Goal: Information Seeking & Learning: Find specific fact

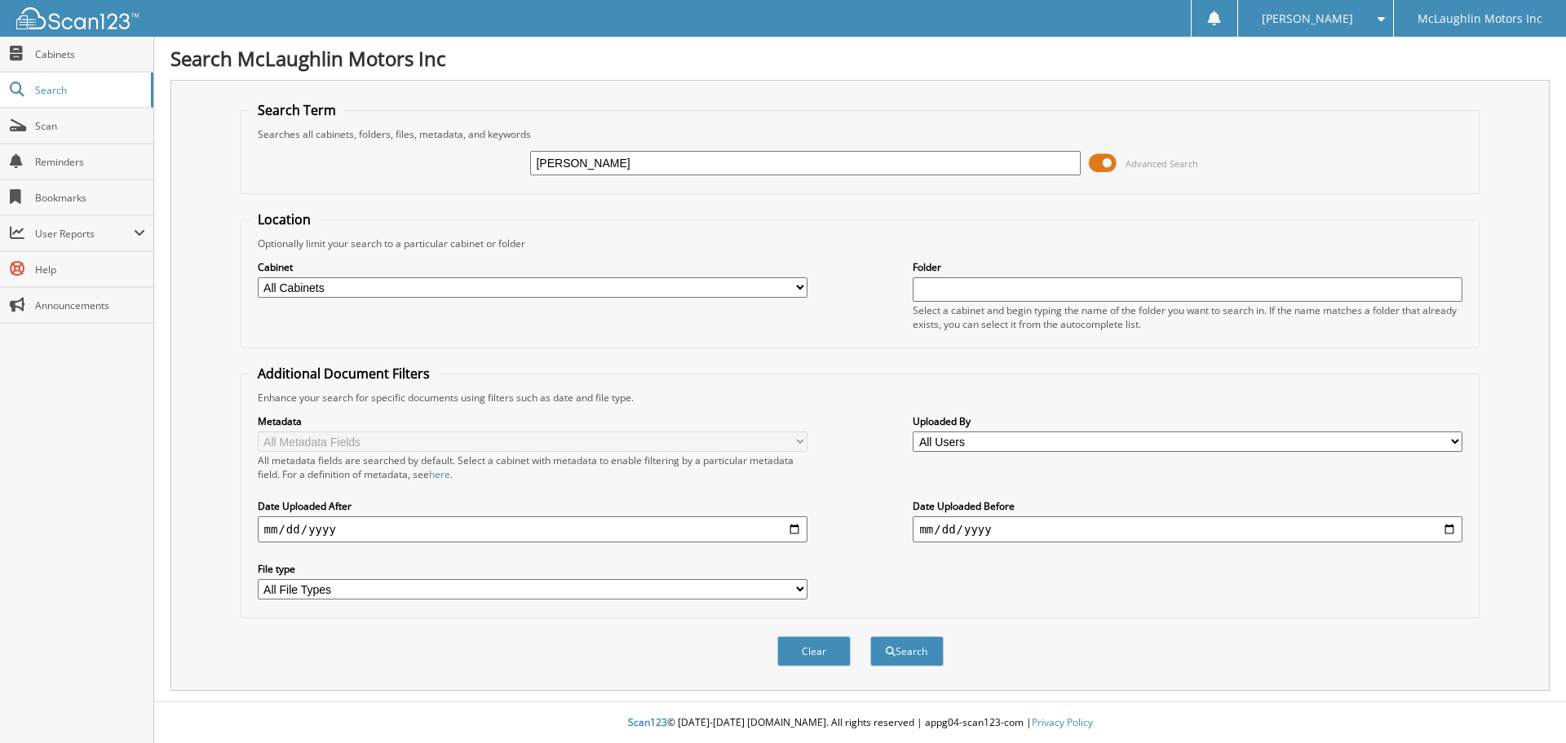
click at [722, 104] on fieldset "Search Term Searches all cabinets, folders, files, metadata, and keywords Rebec…" at bounding box center [860, 147] width 1239 height 93
click at [603, 161] on input "Rebecca" at bounding box center [805, 163] width 550 height 24
click at [646, 165] on input "Rebecca" at bounding box center [805, 163] width 550 height 24
type input "Rebecca ovaLL"
click at [870, 636] on button "Search" at bounding box center [906, 651] width 73 height 30
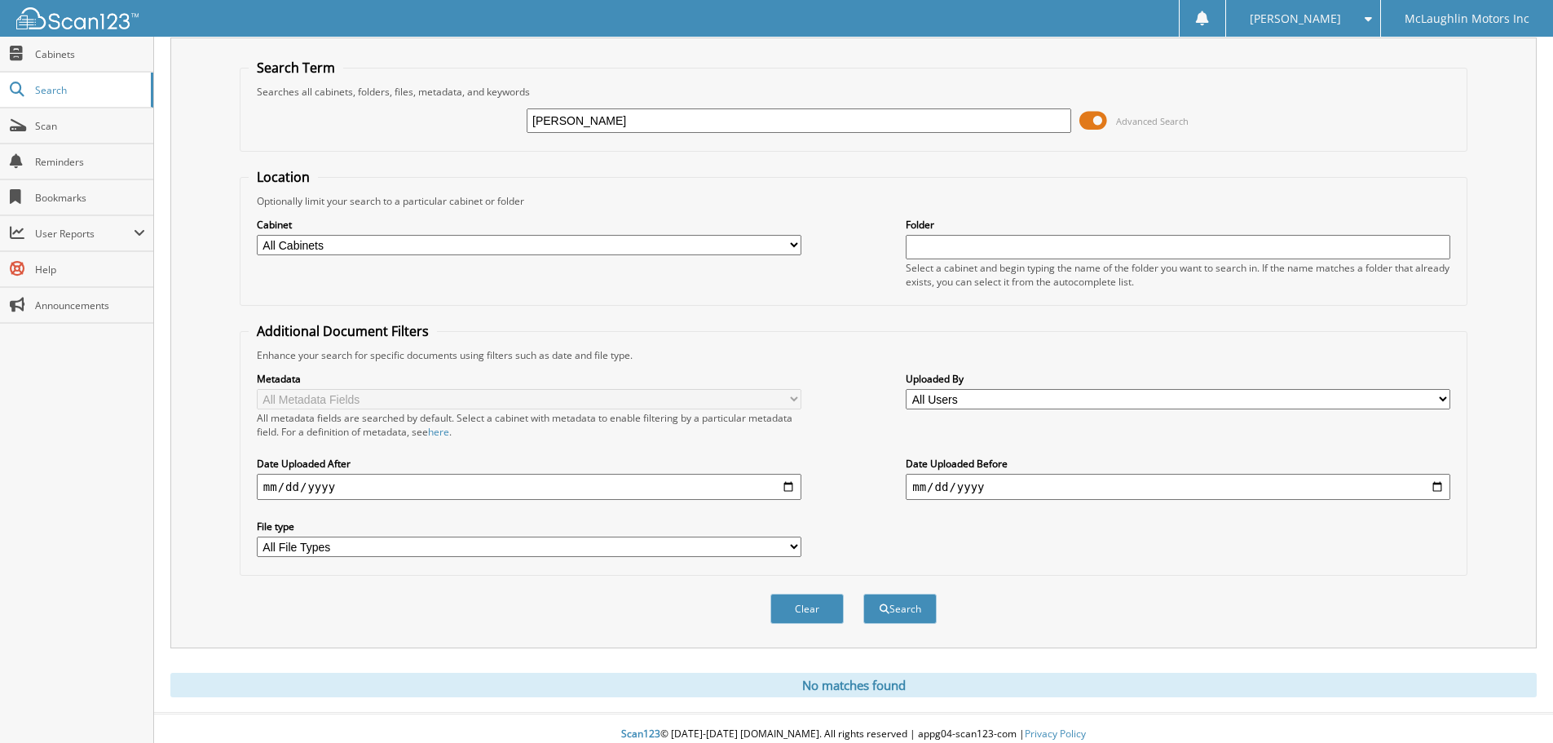
scroll to position [55, 0]
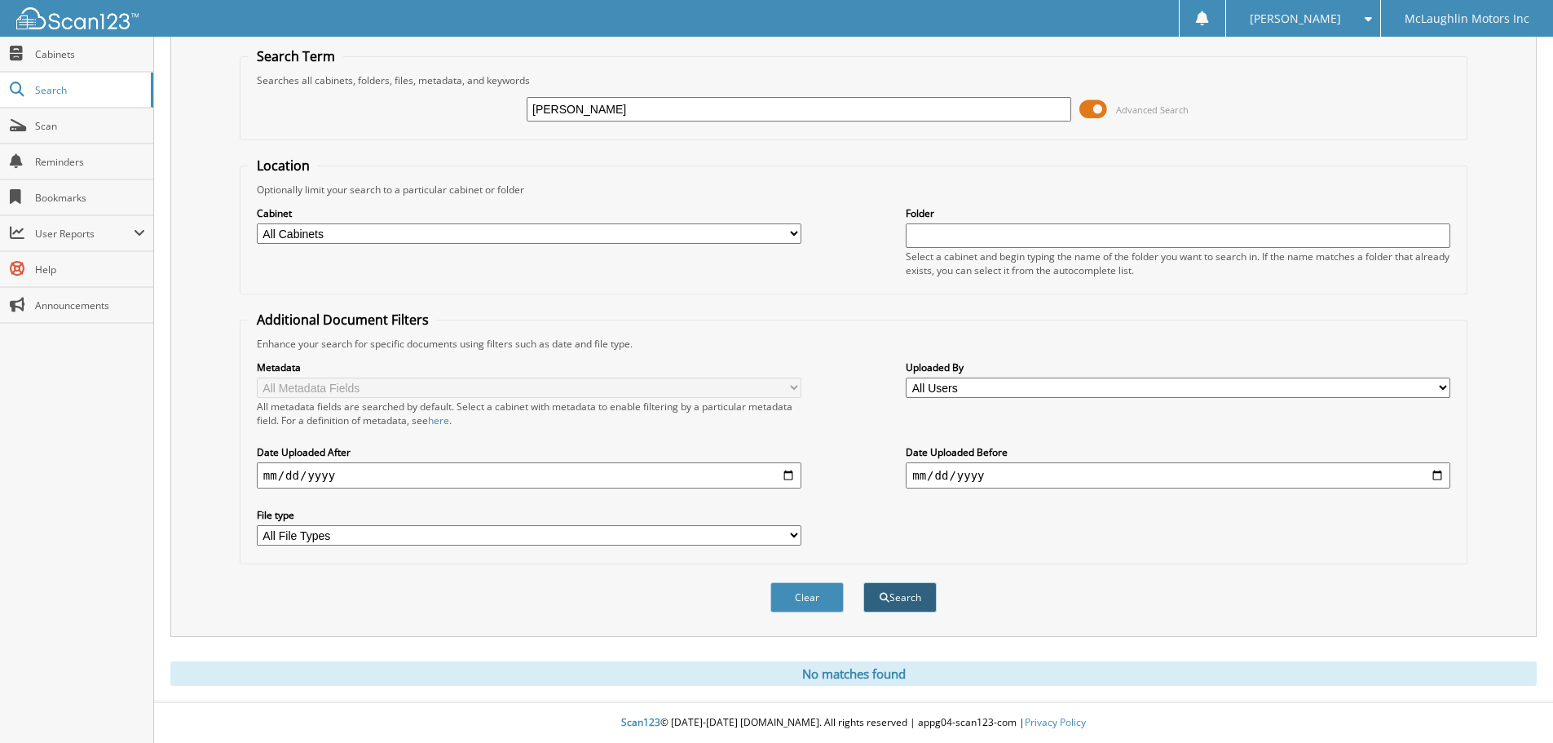
click at [906, 589] on button "Search" at bounding box center [900, 597] width 73 height 30
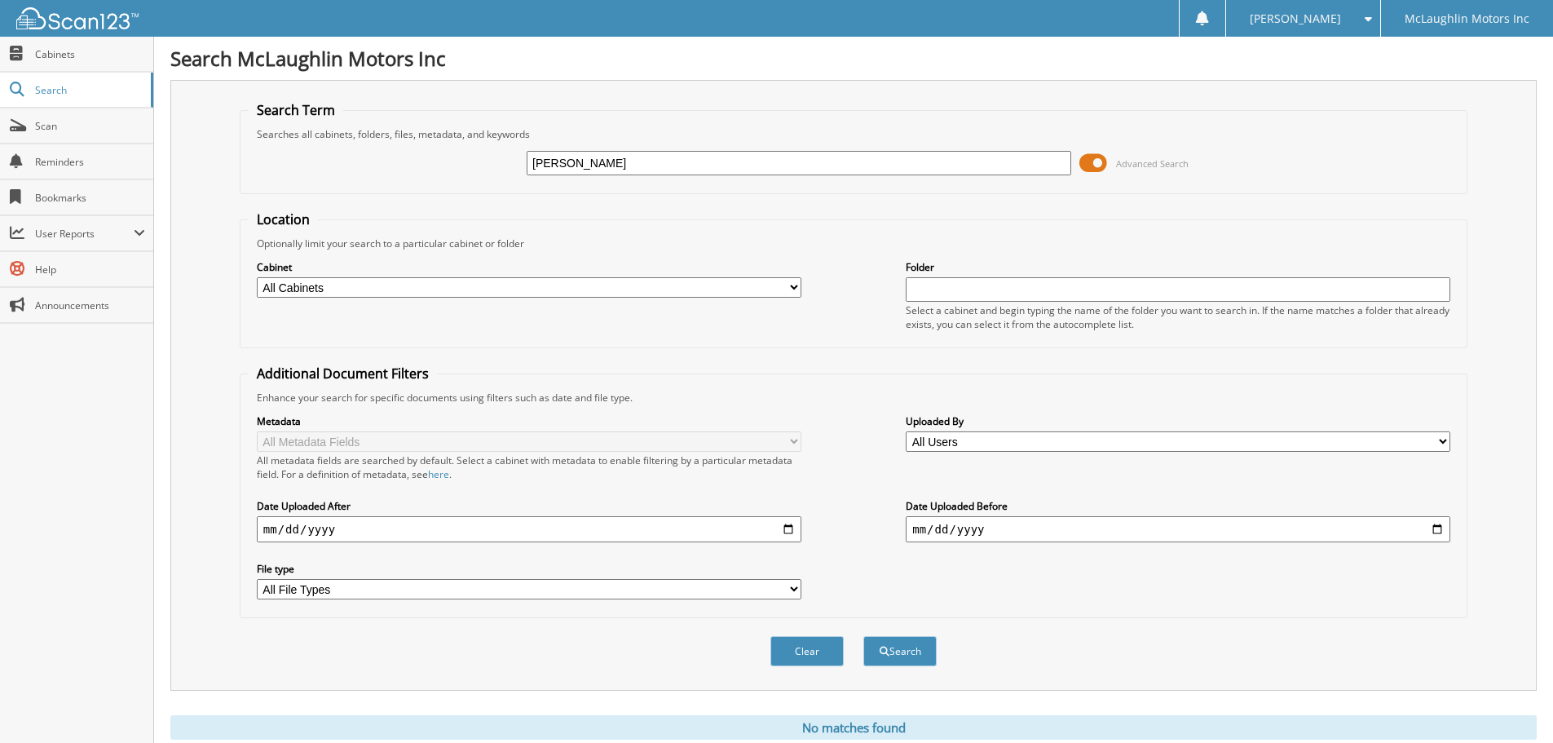
drag, startPoint x: 400, startPoint y: 134, endPoint x: 378, endPoint y: 128, distance: 23.5
click at [363, 134] on fieldset "Search Term Searches all cabinets, folders, files, metadata, and keywords Rebec…" at bounding box center [854, 147] width 1228 height 93
type input "/06118"
click at [864, 636] on button "Search" at bounding box center [900, 651] width 73 height 30
drag, startPoint x: 477, startPoint y: 146, endPoint x: 395, endPoint y: 117, distance: 86.4
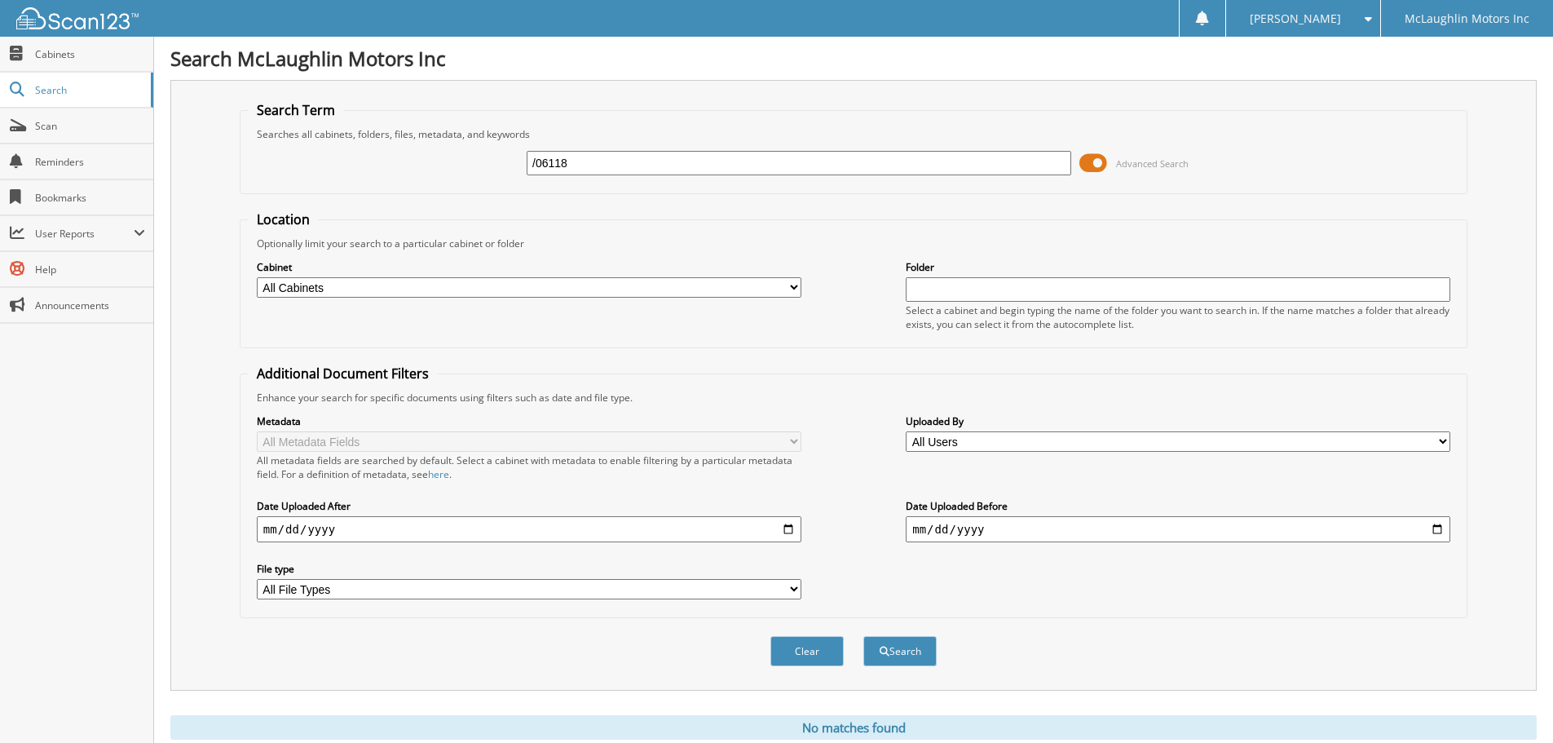
click at [404, 122] on fieldset "Search Term Searches all cabinets, folders, files, metadata, and keywords /0611…" at bounding box center [854, 147] width 1228 height 93
type input "806118"
click at [864, 636] on button "Search" at bounding box center [900, 651] width 73 height 30
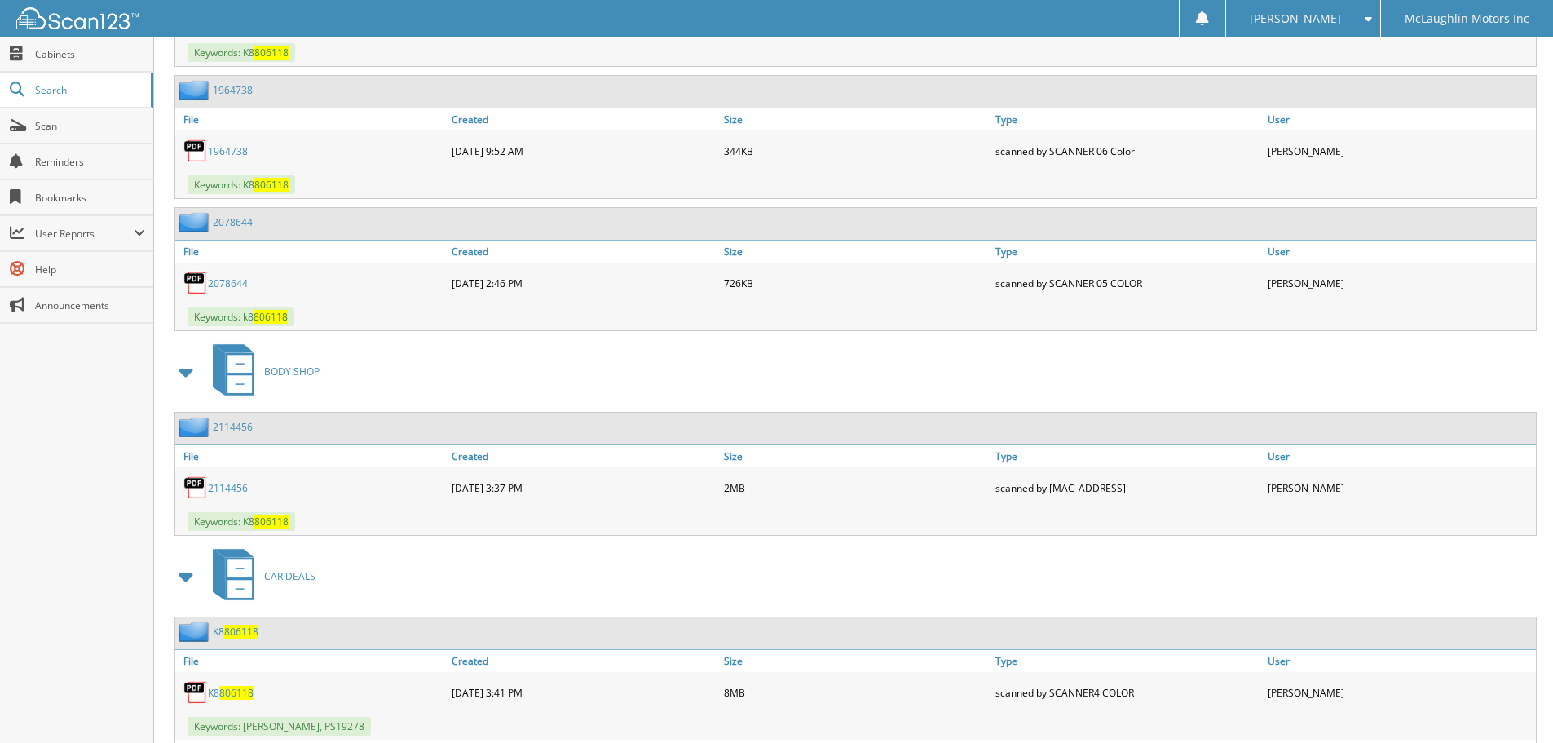
scroll to position [1465, 0]
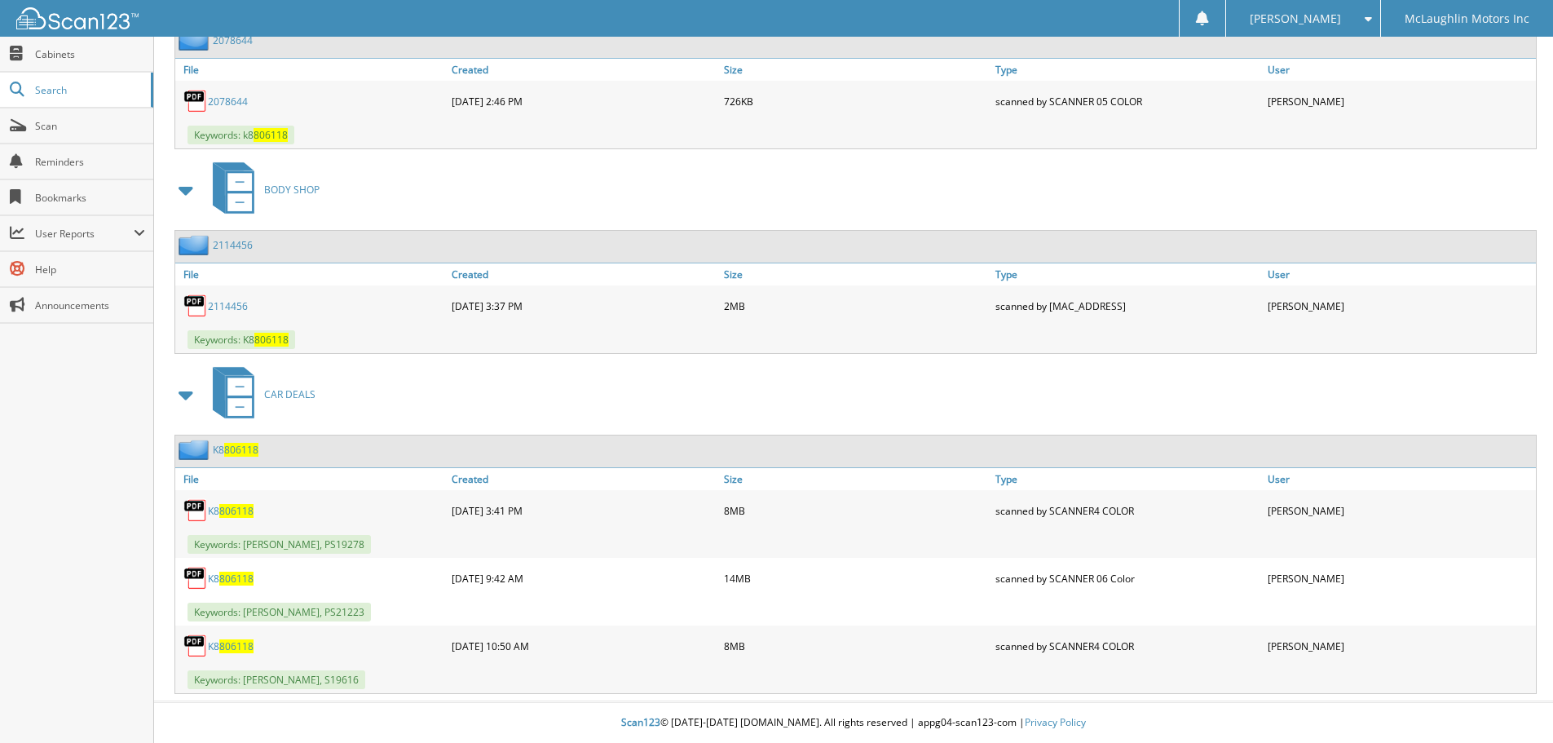
click at [223, 575] on span "806118" at bounding box center [236, 579] width 34 height 14
